Goal: Task Accomplishment & Management: Use online tool/utility

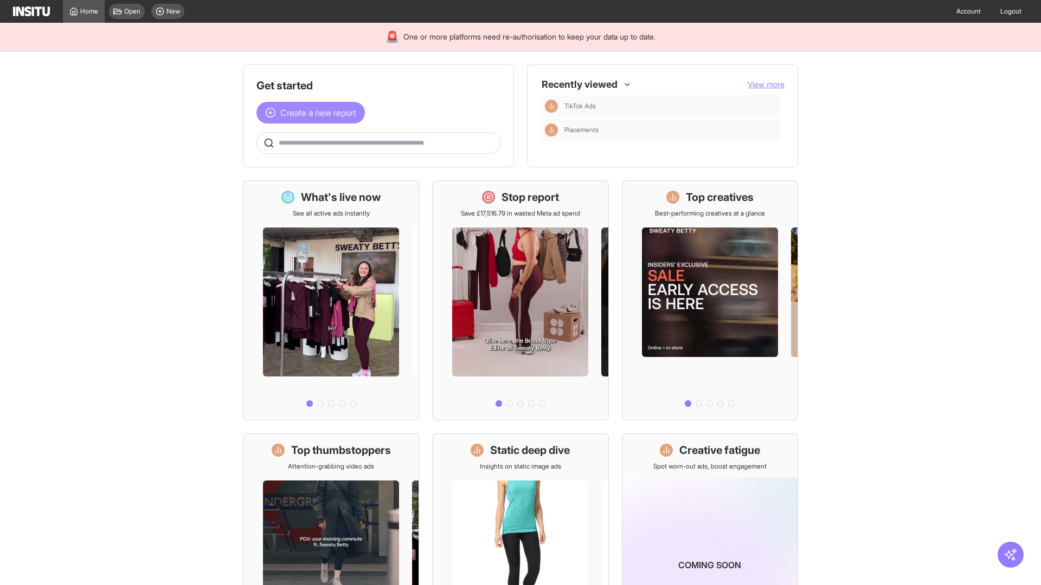
click at [313, 113] on span "Create a new report" at bounding box center [318, 112] width 76 height 13
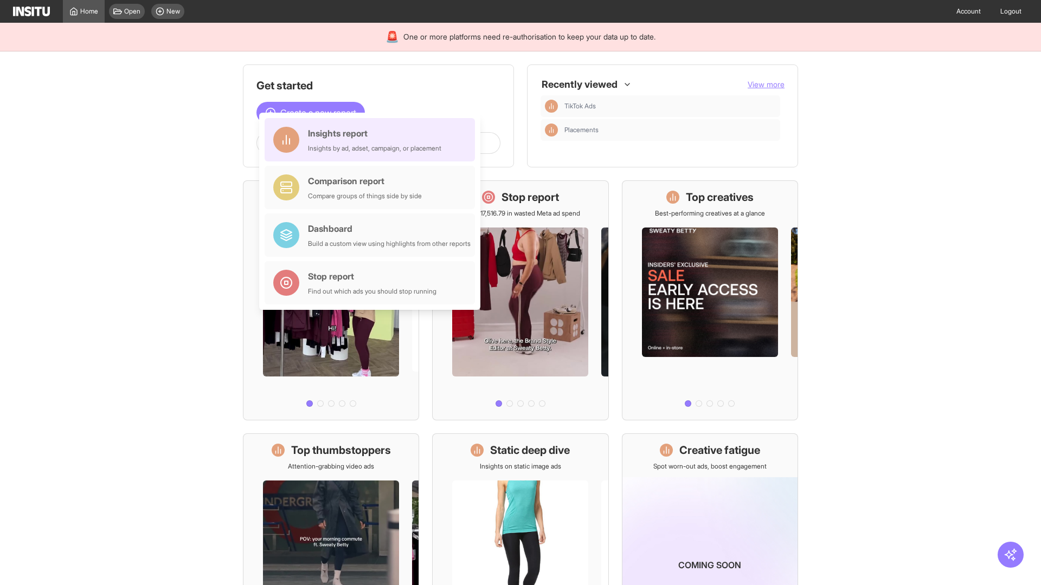
click at [372, 140] on div "Insights report Insights by ad, adset, campaign, or placement" at bounding box center [374, 140] width 133 height 26
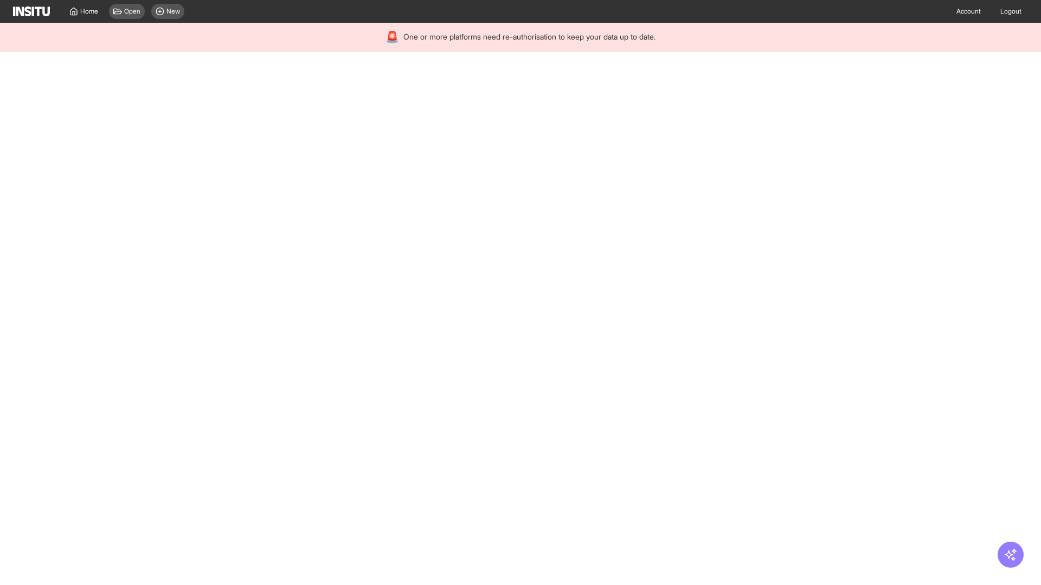
select select "**"
